Goal: Task Accomplishment & Management: Manage account settings

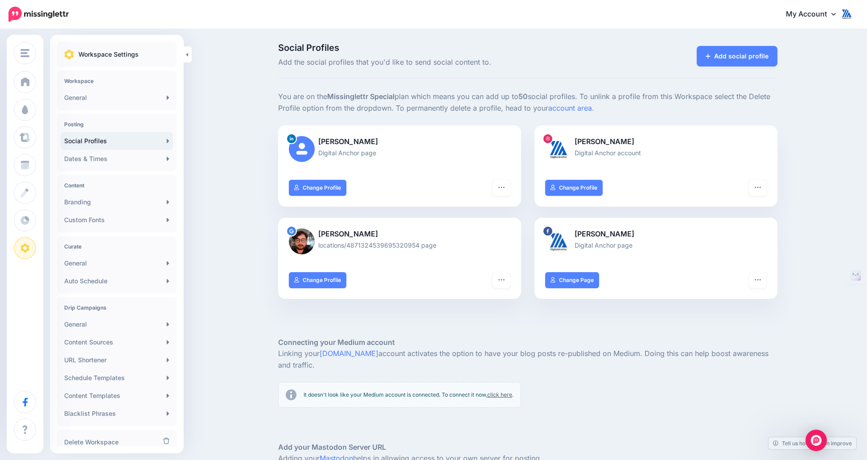
click at [97, 139] on link "Social Profiles" at bounding box center [117, 141] width 112 height 18
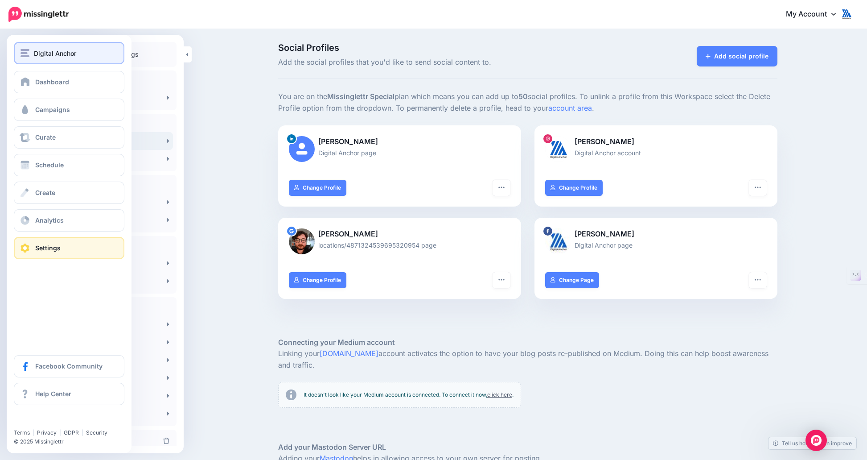
click at [32, 56] on div "Digital Anchor" at bounding box center [69, 53] width 97 height 10
